Goal: Task Accomplishment & Management: Manage account settings

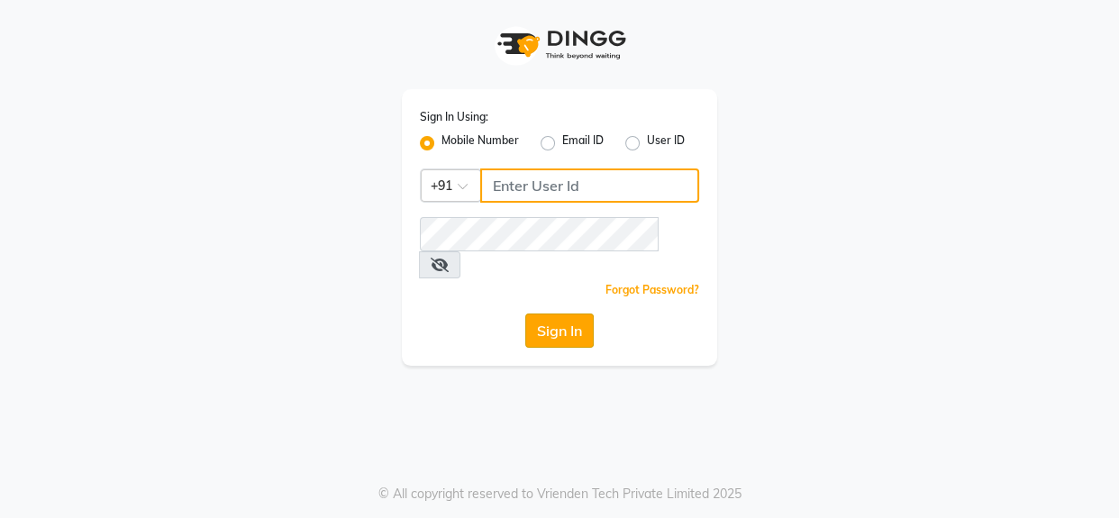
type input "9056067956"
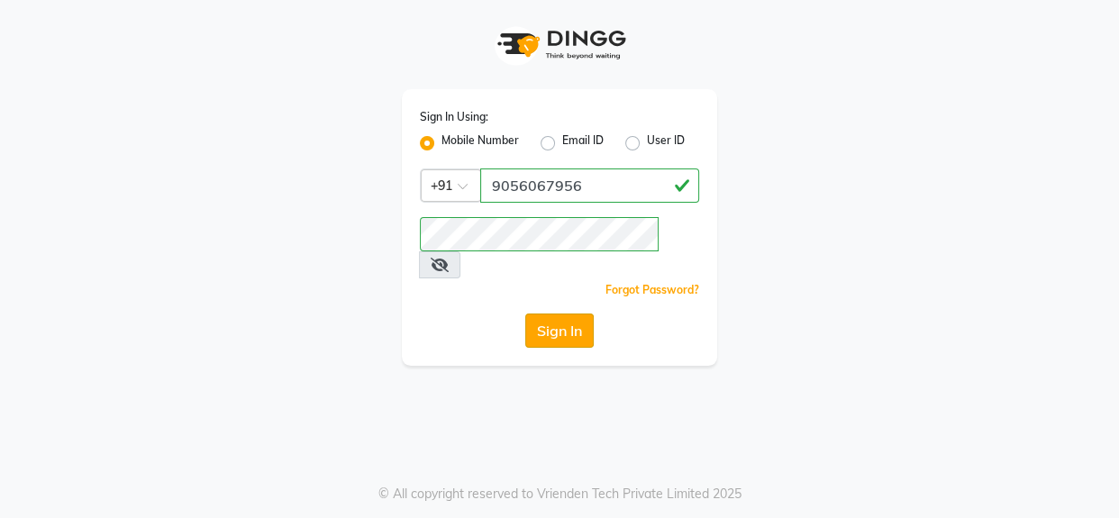
click at [541, 313] on button "Sign In" at bounding box center [559, 330] width 68 height 34
